Goal: Information Seeking & Learning: Learn about a topic

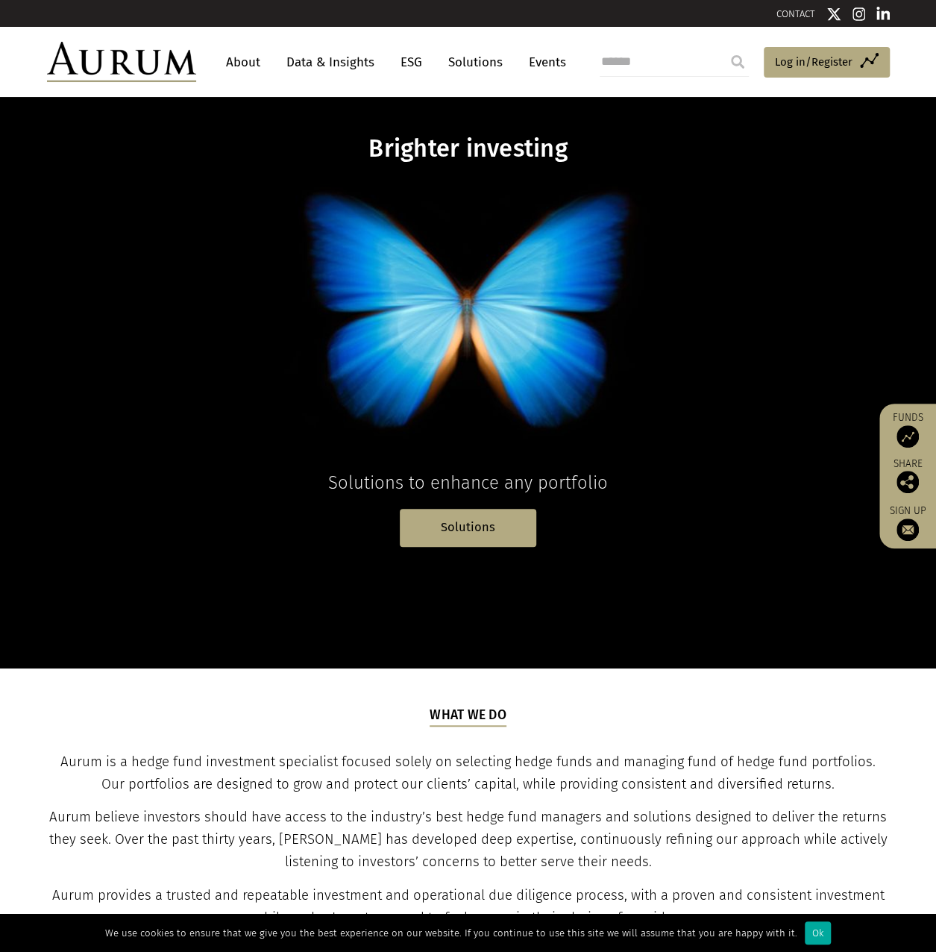
click at [243, 62] on link "About" at bounding box center [243, 62] width 49 height 28
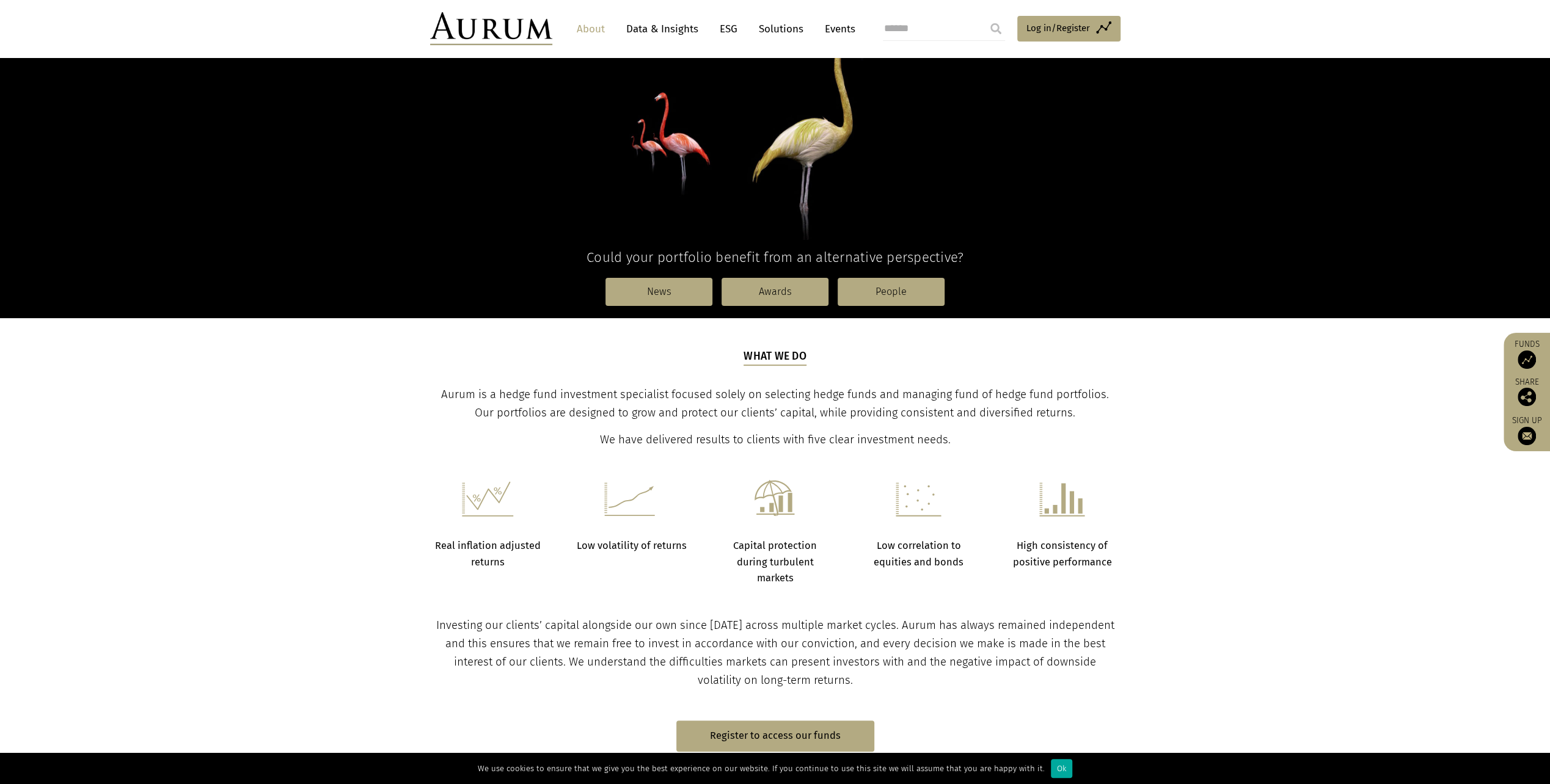
scroll to position [244, 0]
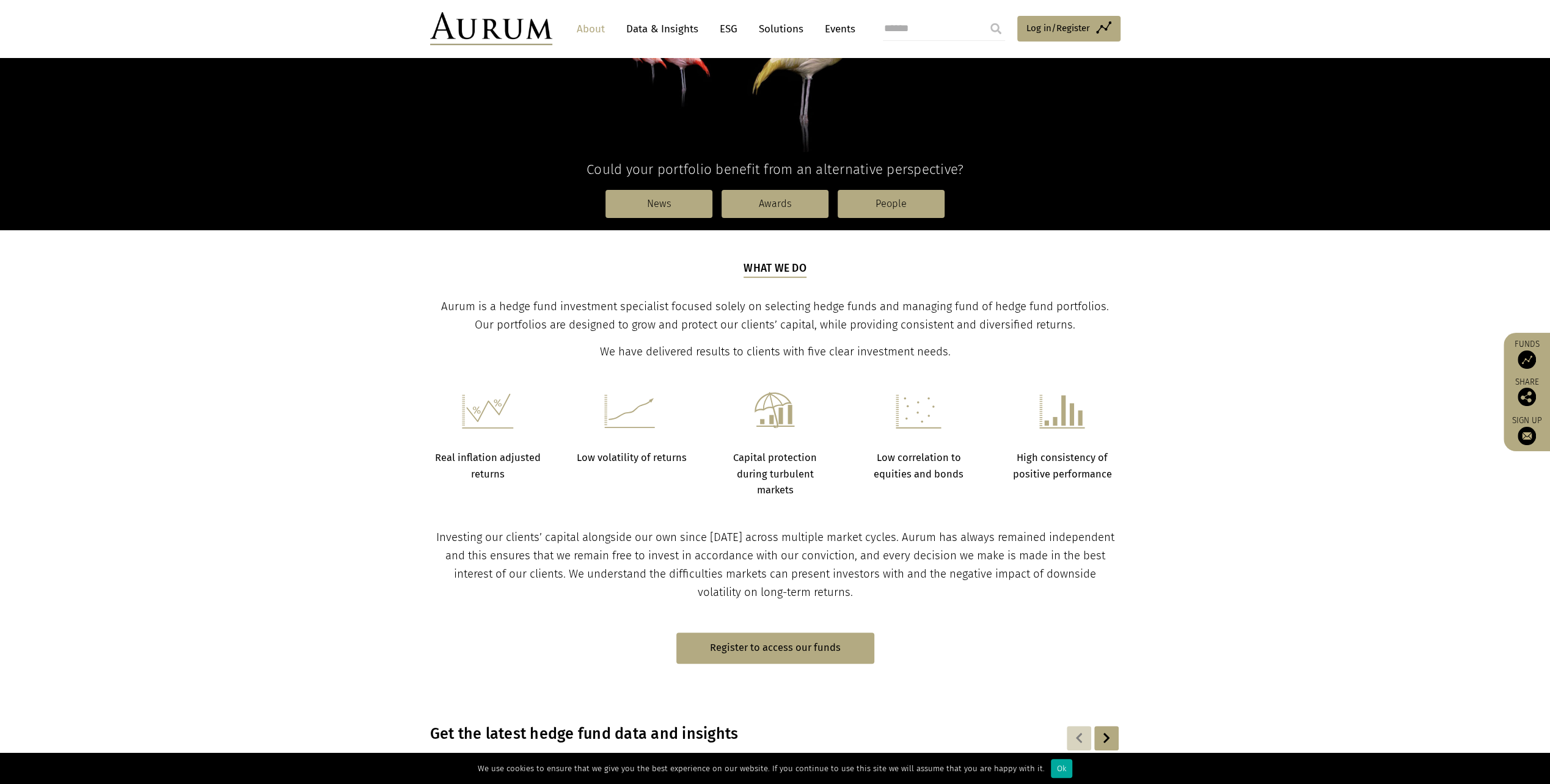
click at [771, 641] on link "Register to access our funds" at bounding box center [775, 648] width 198 height 31
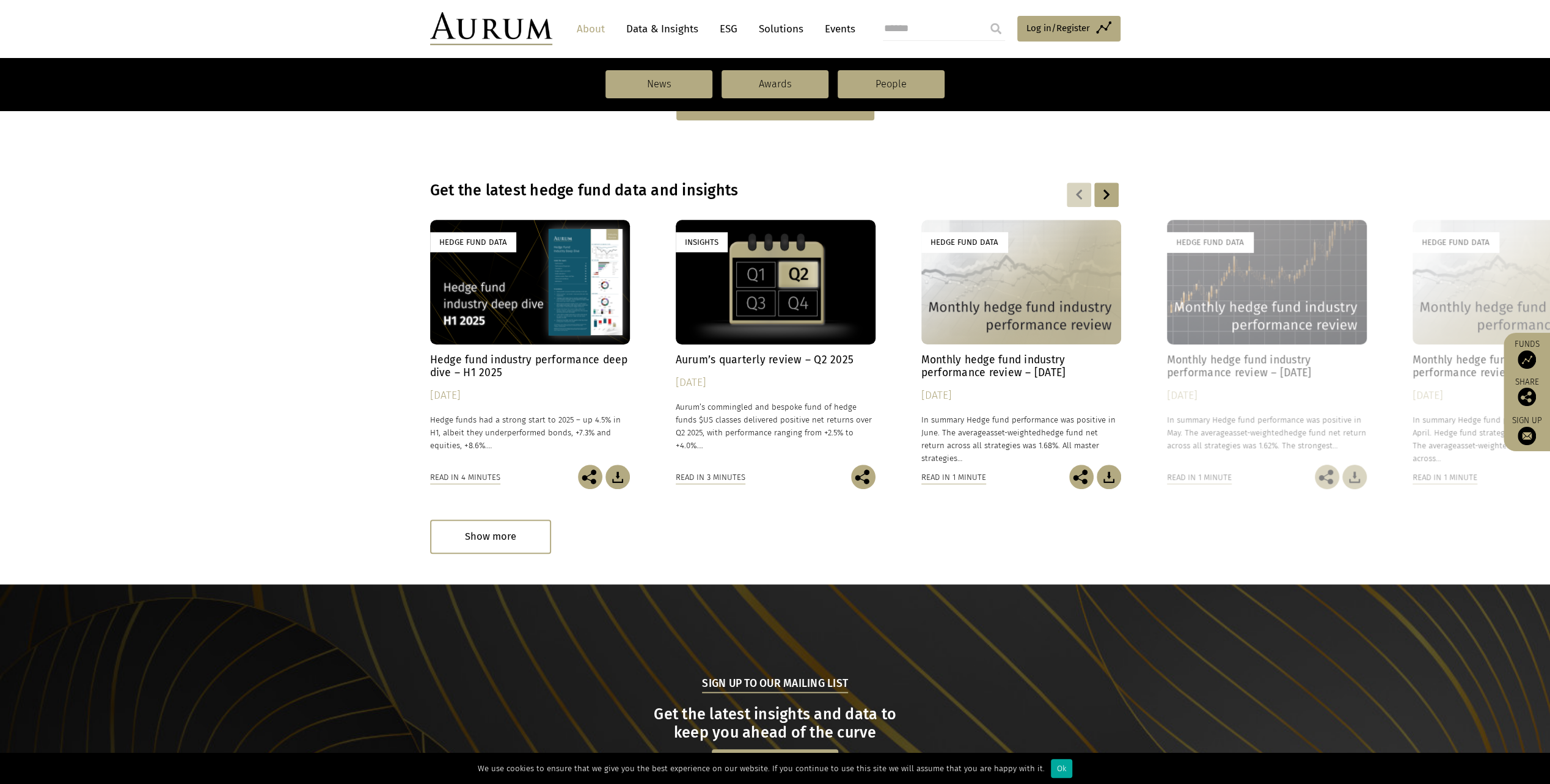
scroll to position [794, 0]
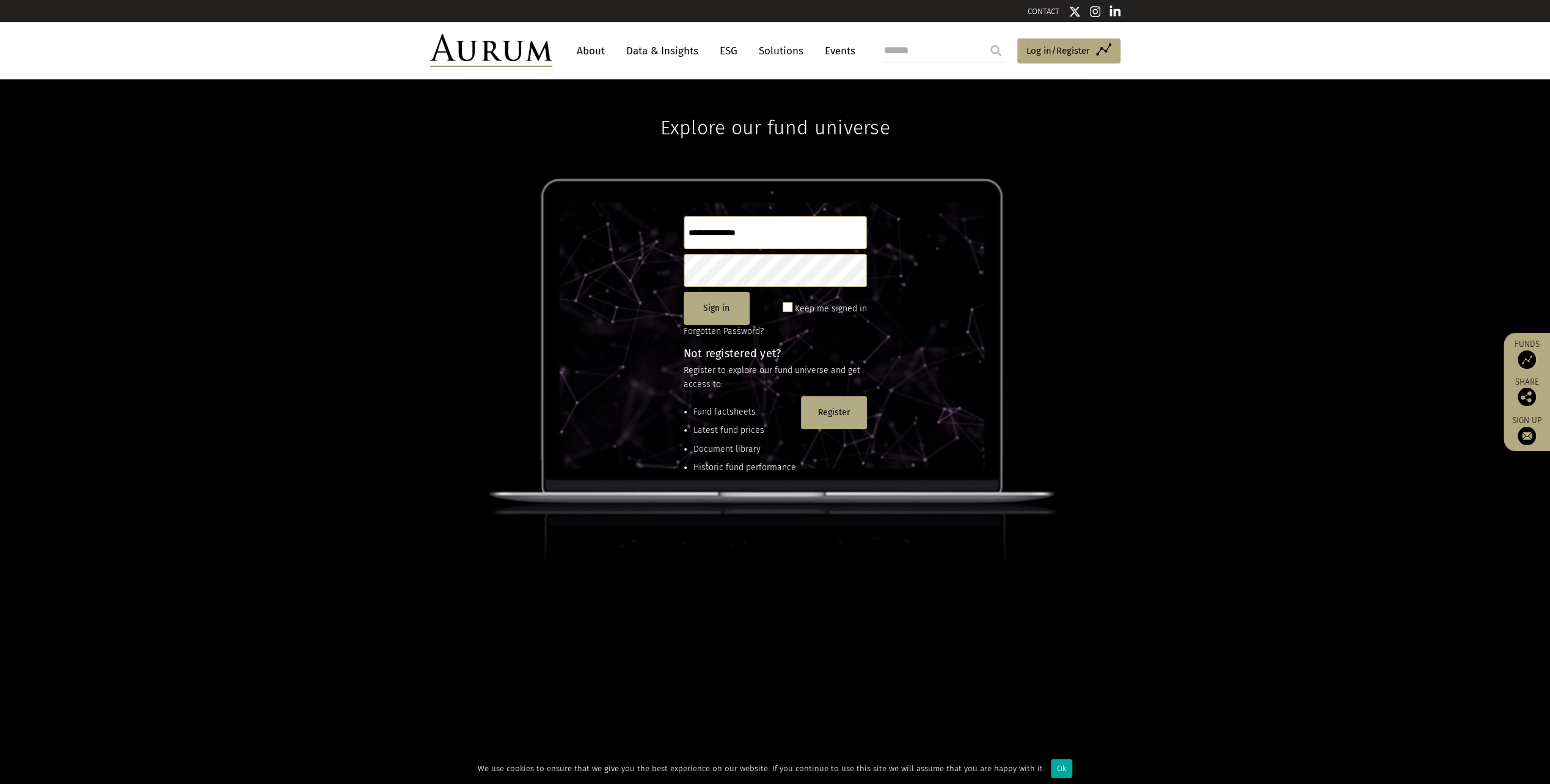
click at [635, 59] on link "Data & Insights" at bounding box center [662, 51] width 84 height 23
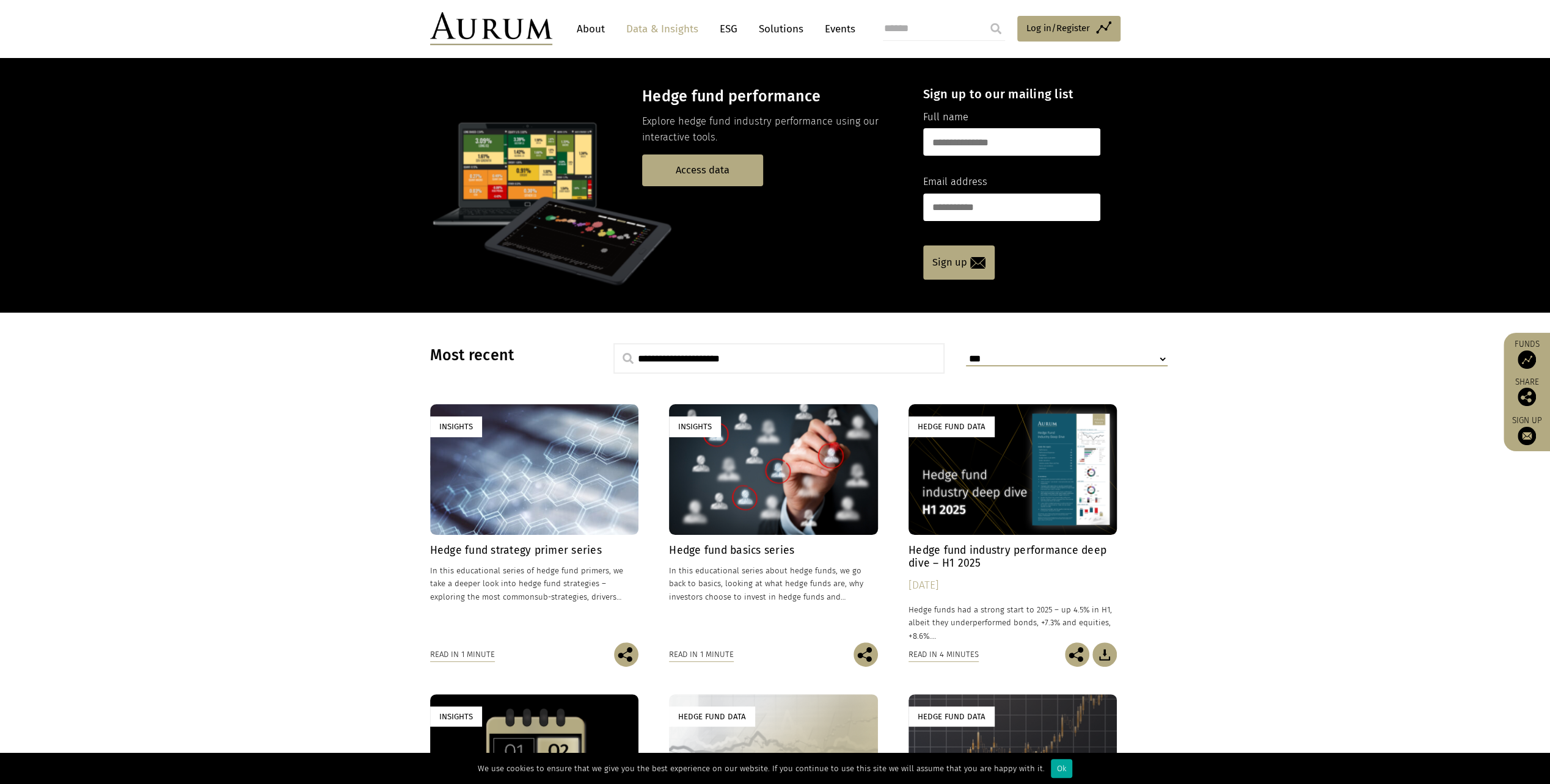
scroll to position [61, 0]
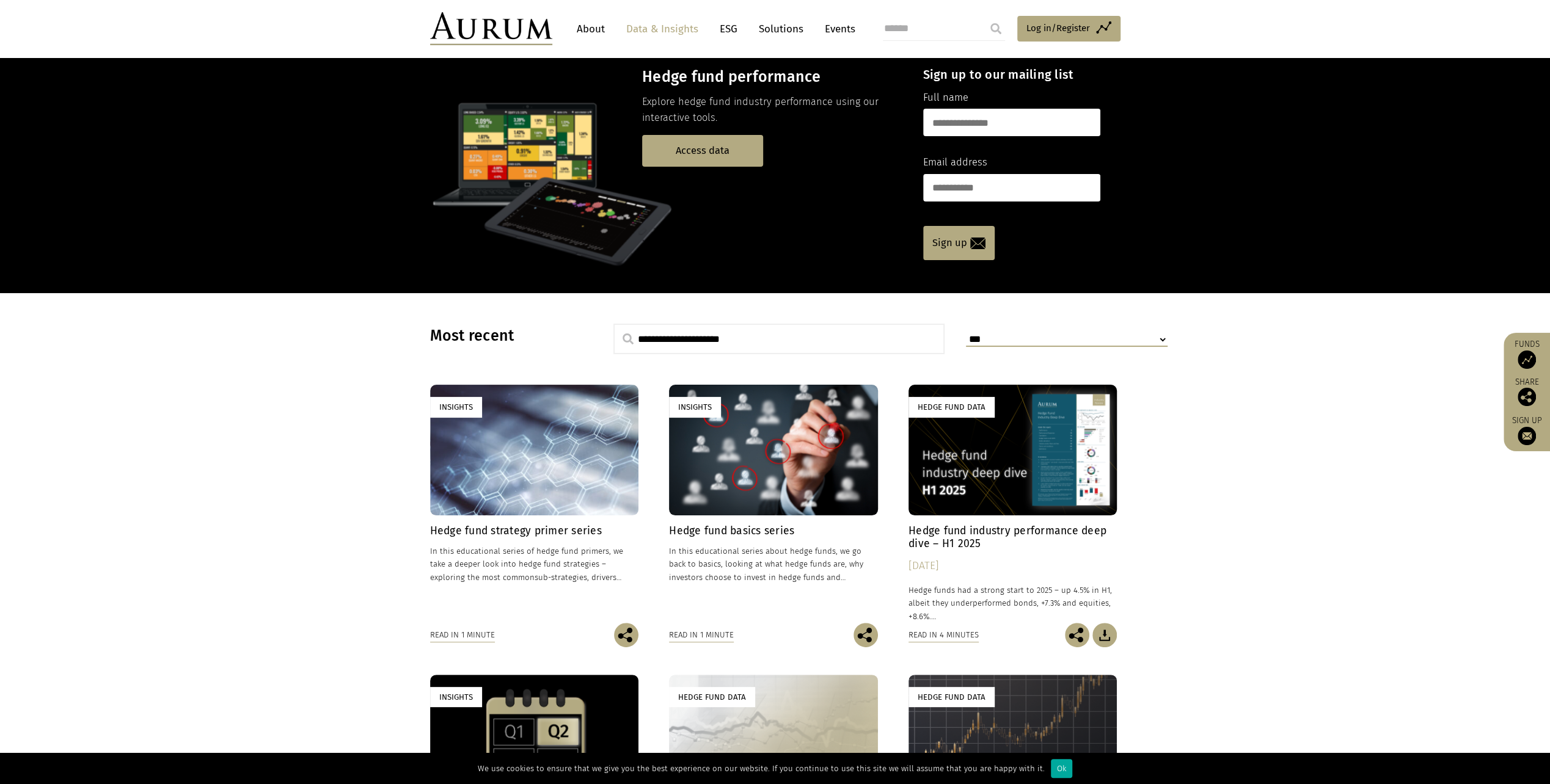
click at [750, 464] on div "Insights" at bounding box center [773, 449] width 209 height 130
click at [555, 458] on div "Insights" at bounding box center [534, 449] width 209 height 130
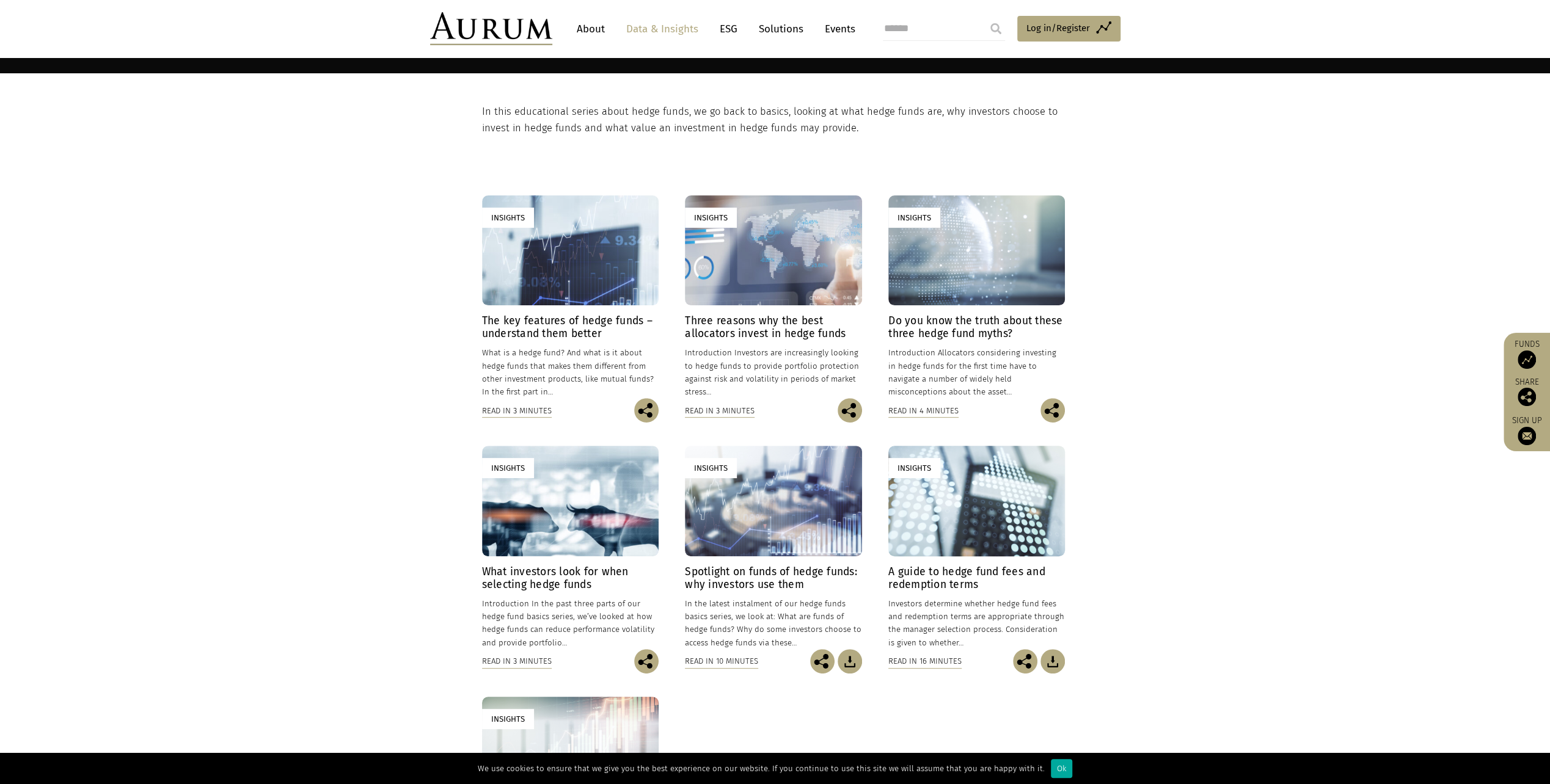
scroll to position [244, 0]
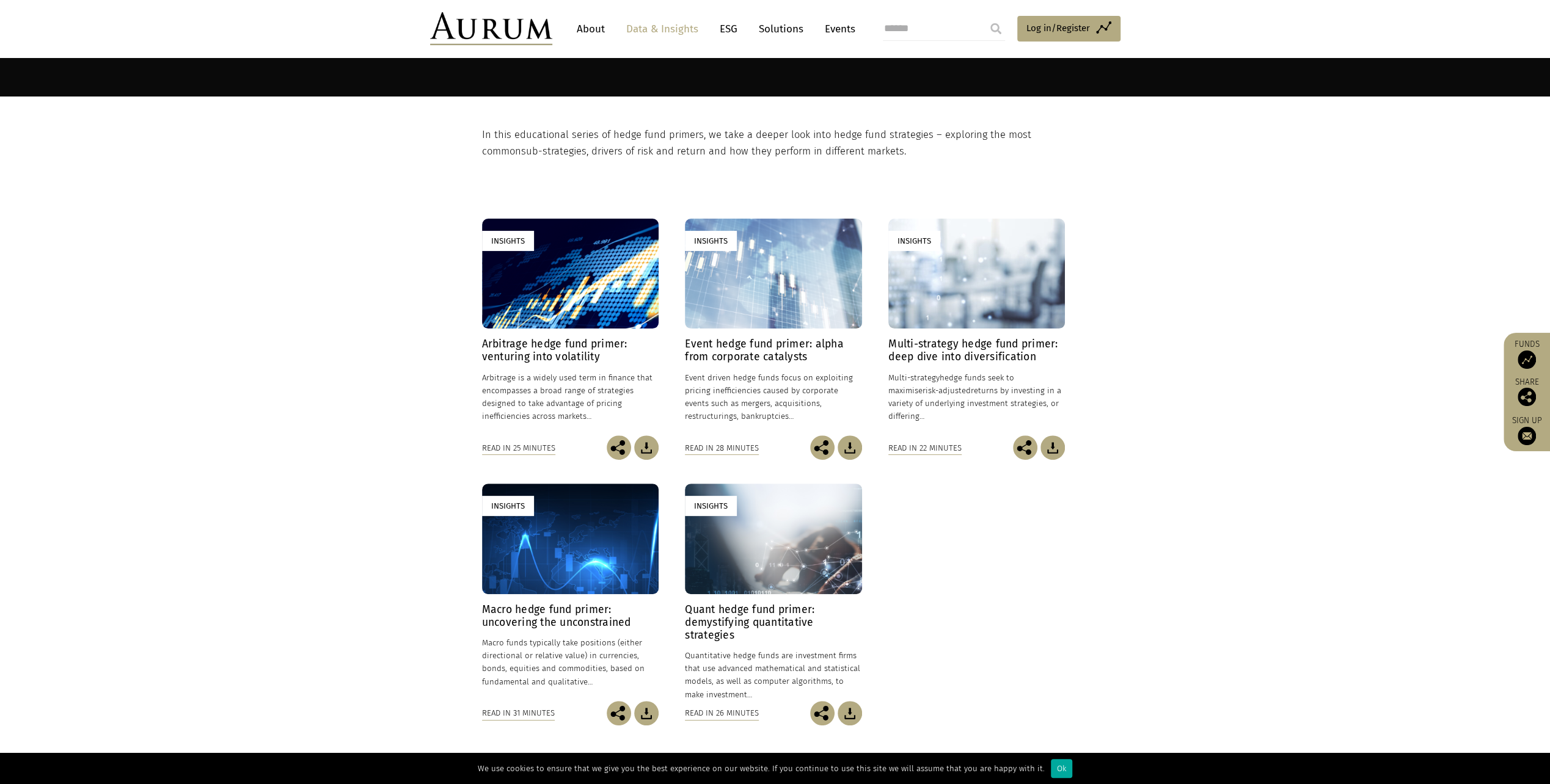
scroll to position [183, 0]
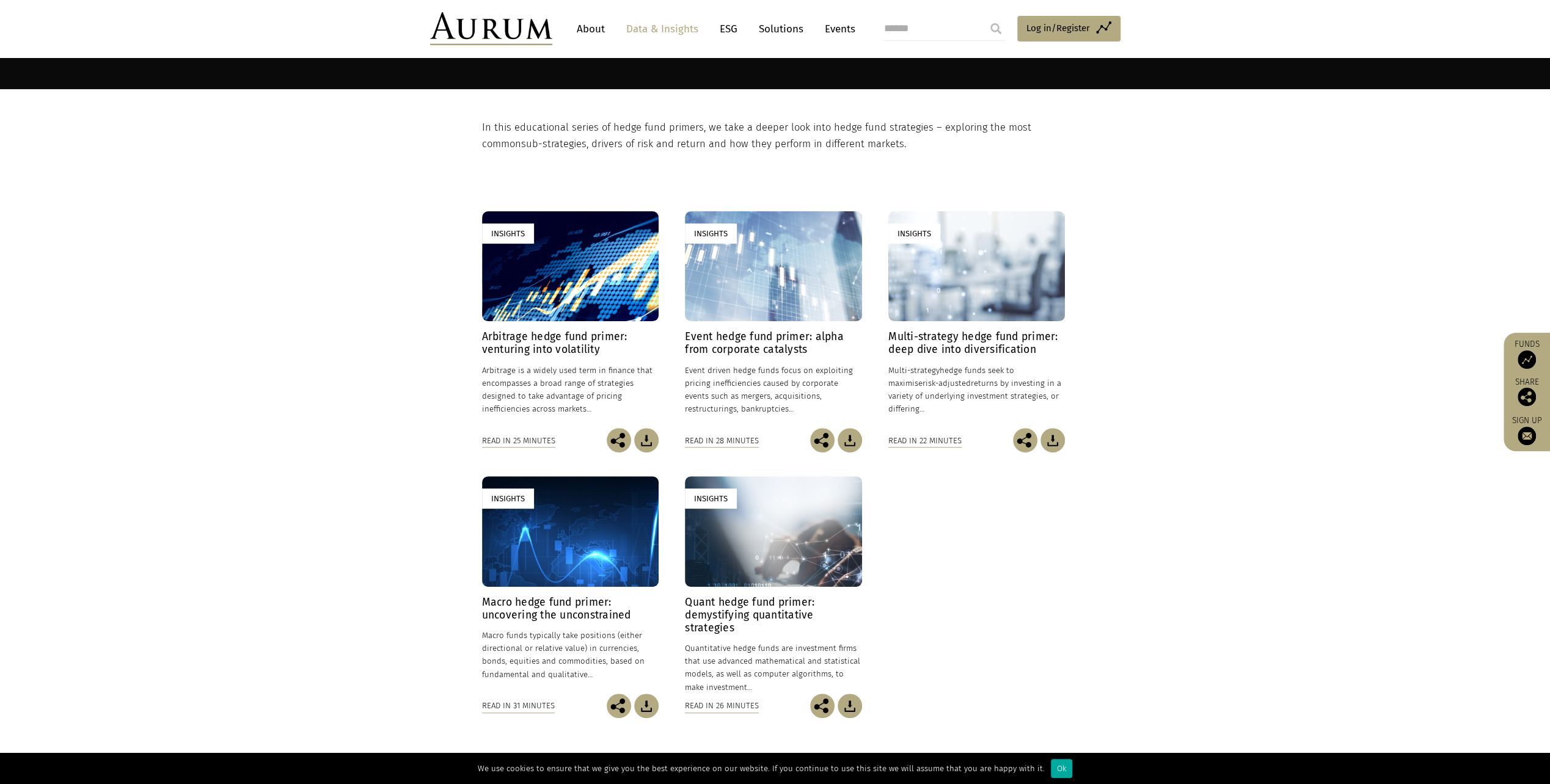
click at [952, 282] on div "Insights" at bounding box center [977, 266] width 177 height 110
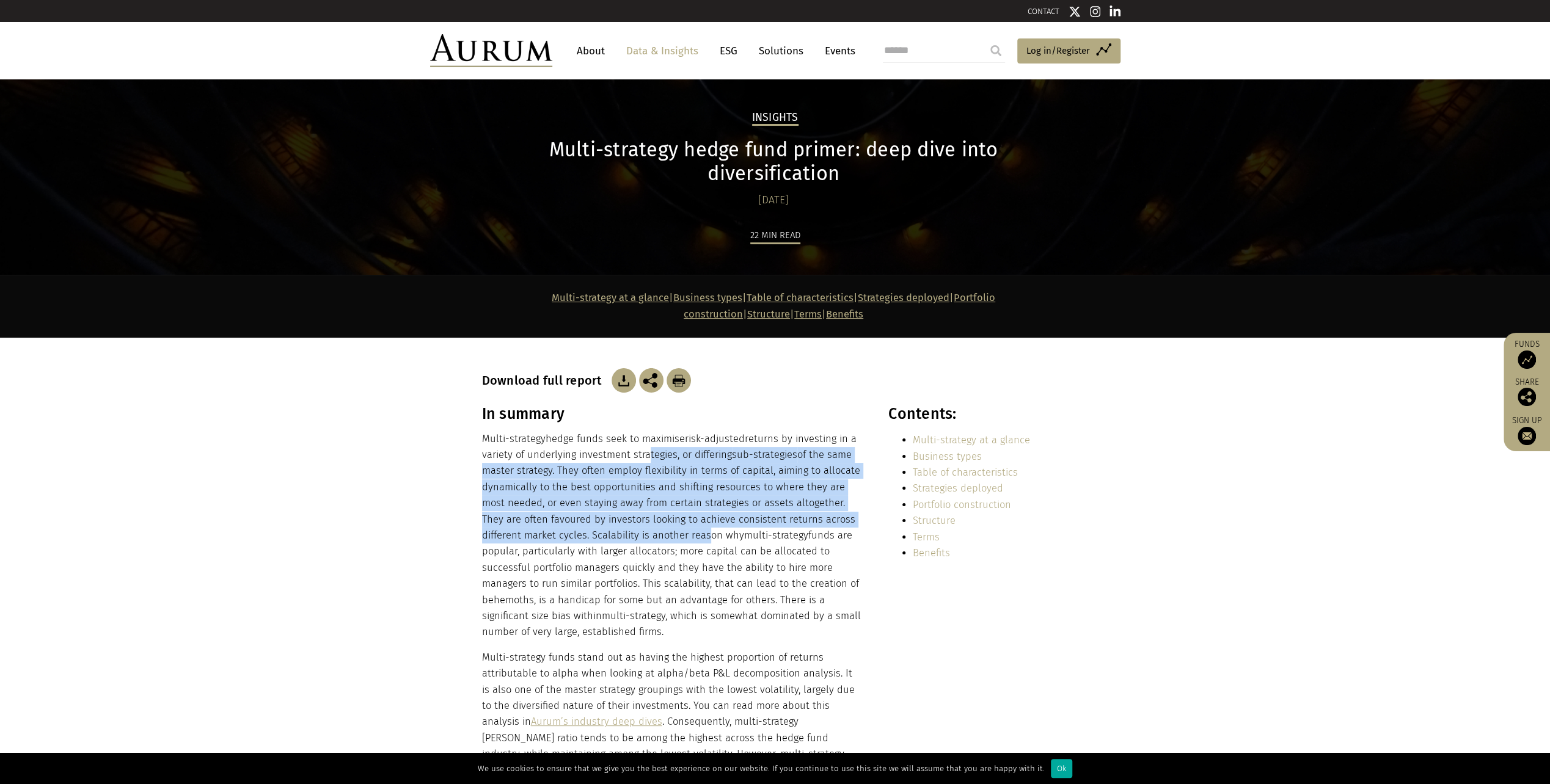
drag, startPoint x: 641, startPoint y: 426, endPoint x: 660, endPoint y: 519, distance: 94.9
click at [660, 519] on p "Multi-strategy hedge funds seek to maximise risk-adjusted returns by investing …" at bounding box center [672, 536] width 380 height 210
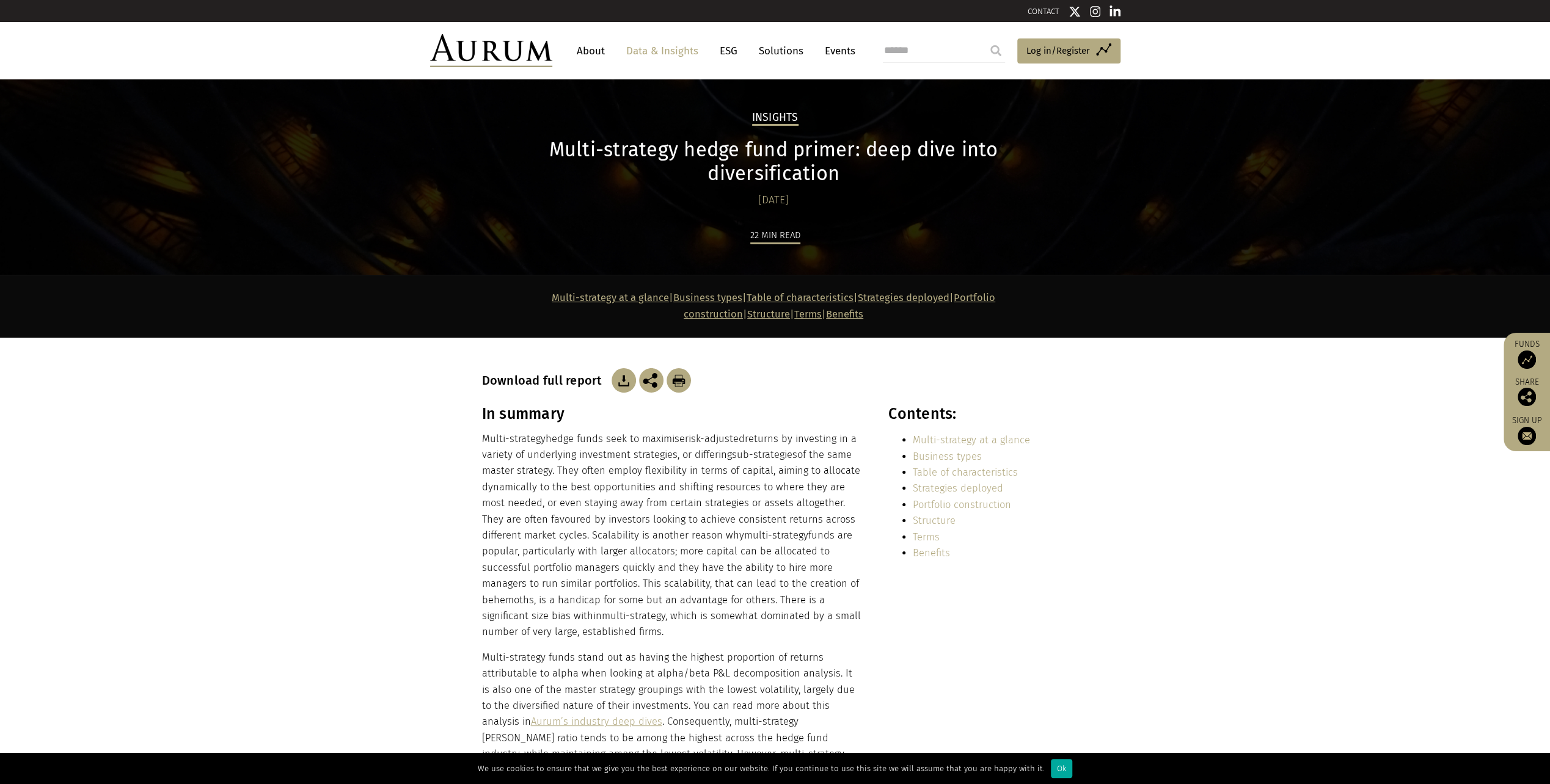
drag, startPoint x: 660, startPoint y: 519, endPoint x: 626, endPoint y: 557, distance: 51.0
click at [626, 557] on p "Multi-strategy hedge funds seek to maximise risk-adjusted returns by investing …" at bounding box center [672, 536] width 380 height 210
click at [621, 368] on img at bounding box center [624, 381] width 25 height 25
